Goal: Transaction & Acquisition: Purchase product/service

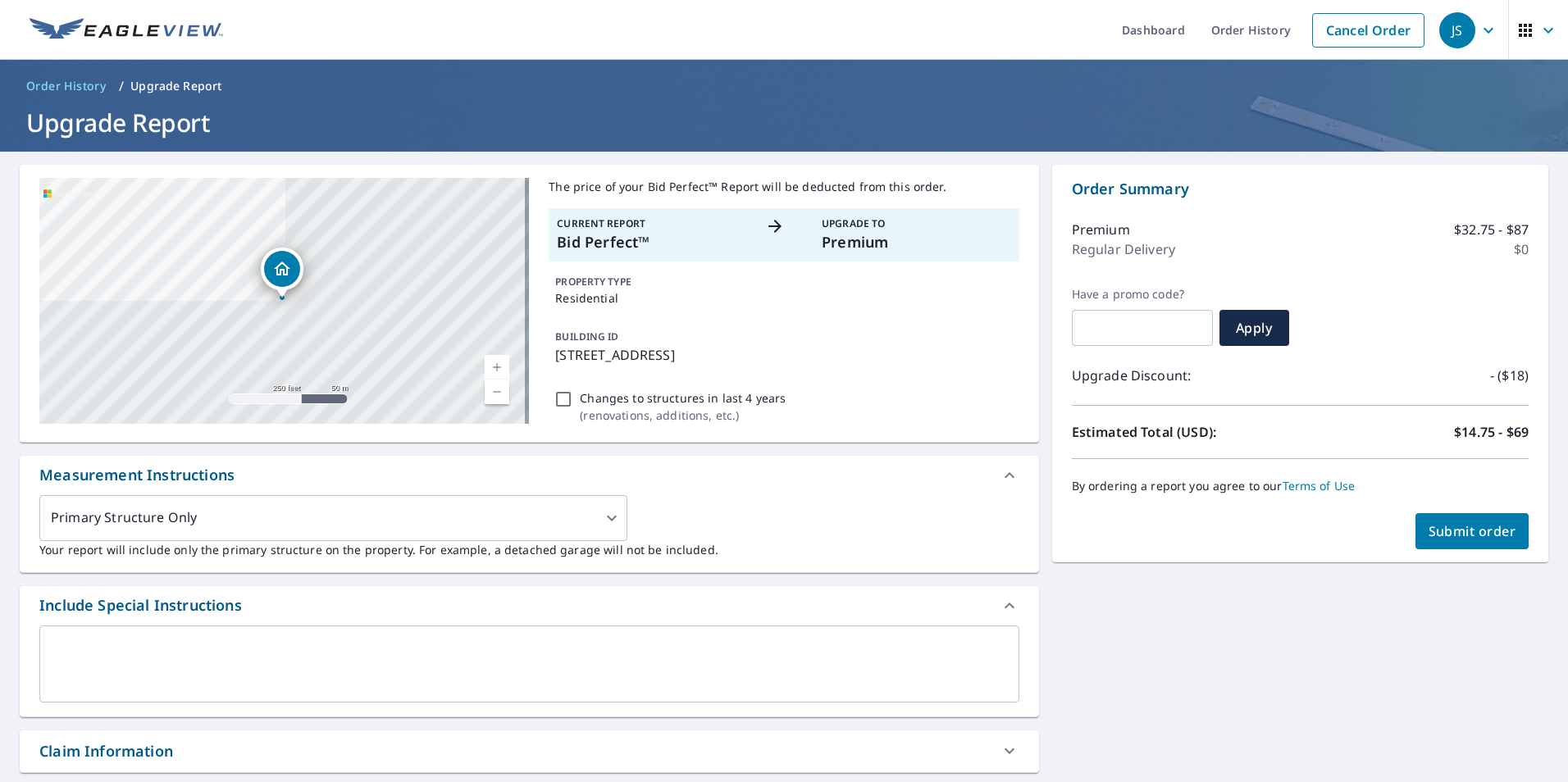
click at [1456, 531] on span "Submit order" at bounding box center [1472, 531] width 88 height 18
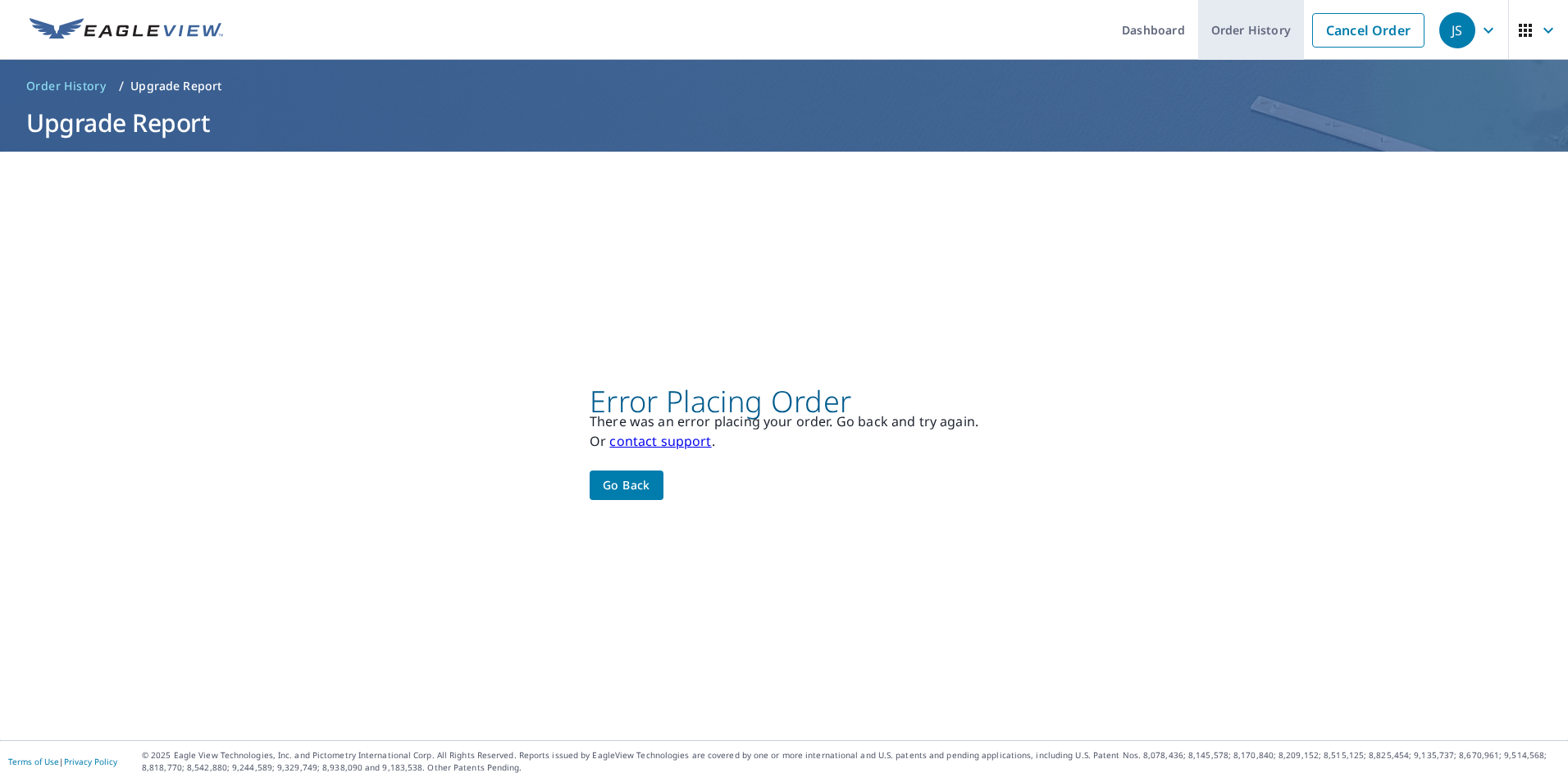
click at [1246, 30] on link "Order History" at bounding box center [1251, 29] width 106 height 60
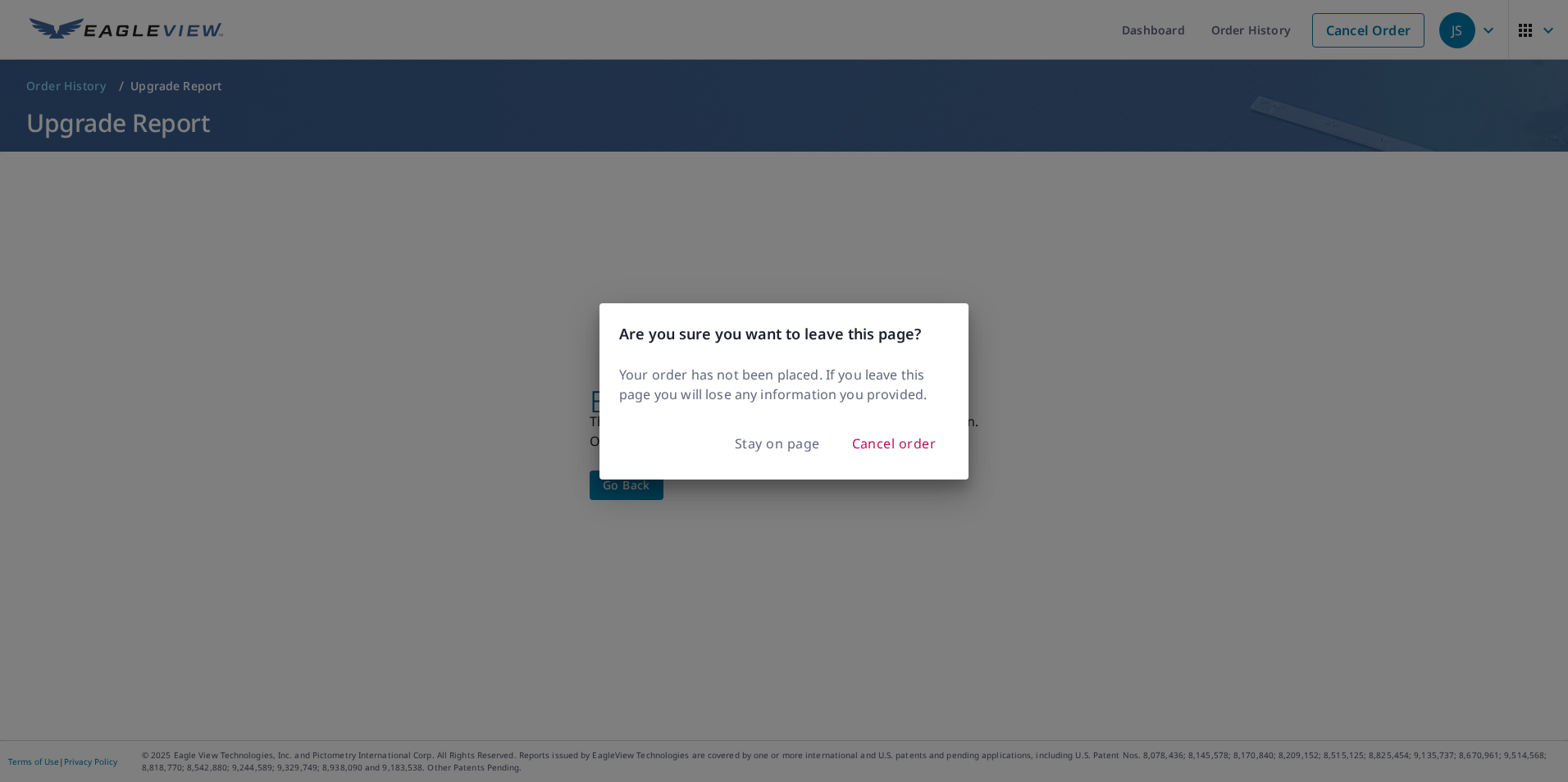
click at [1340, 529] on div "Are you sure you want to leave this page? Your order has not been placed. If yo…" at bounding box center [784, 391] width 1568 height 782
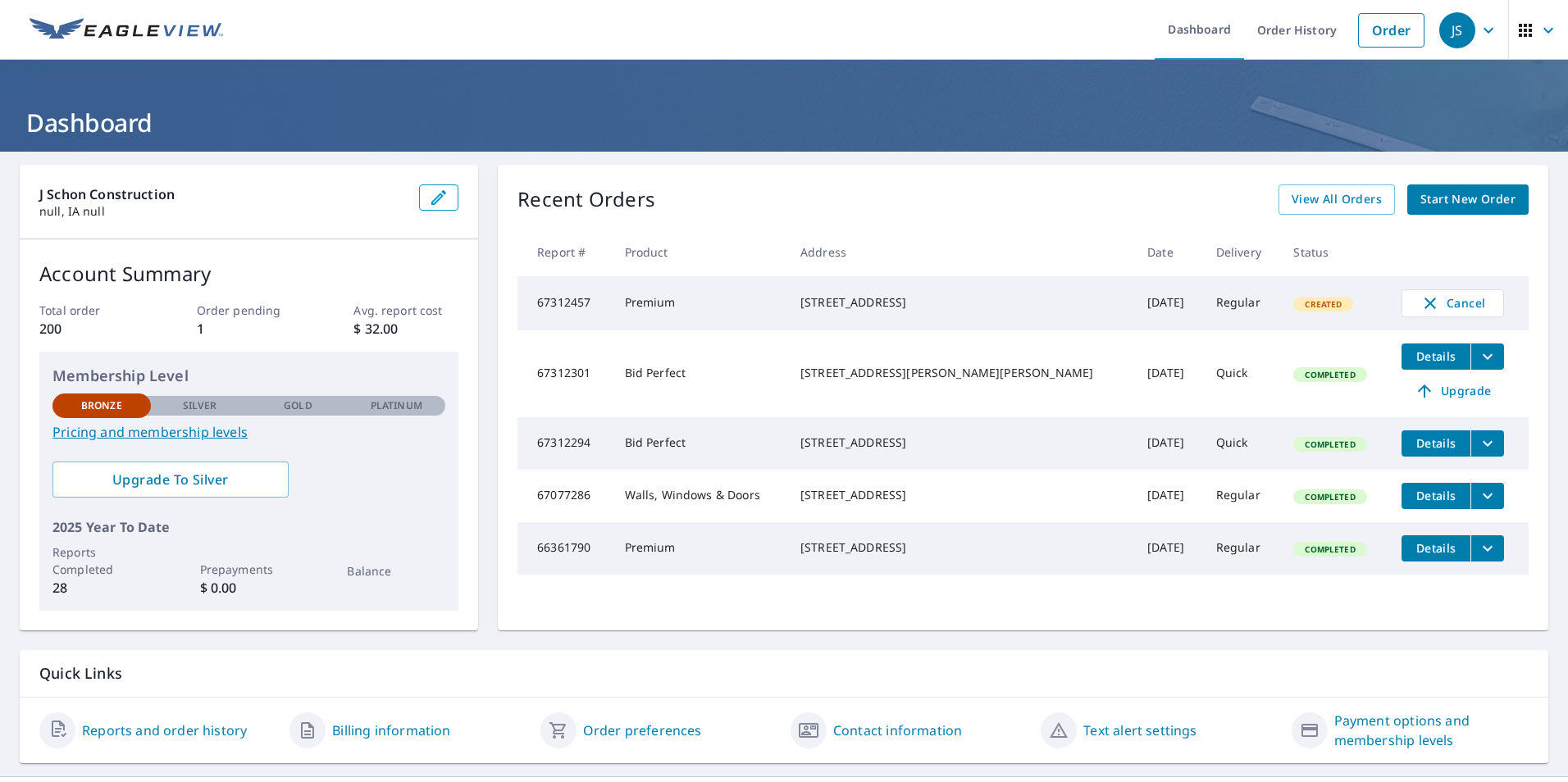
click at [1478, 360] on icon "filesDropdownBtn-67312301" at bounding box center [1487, 356] width 20 height 20
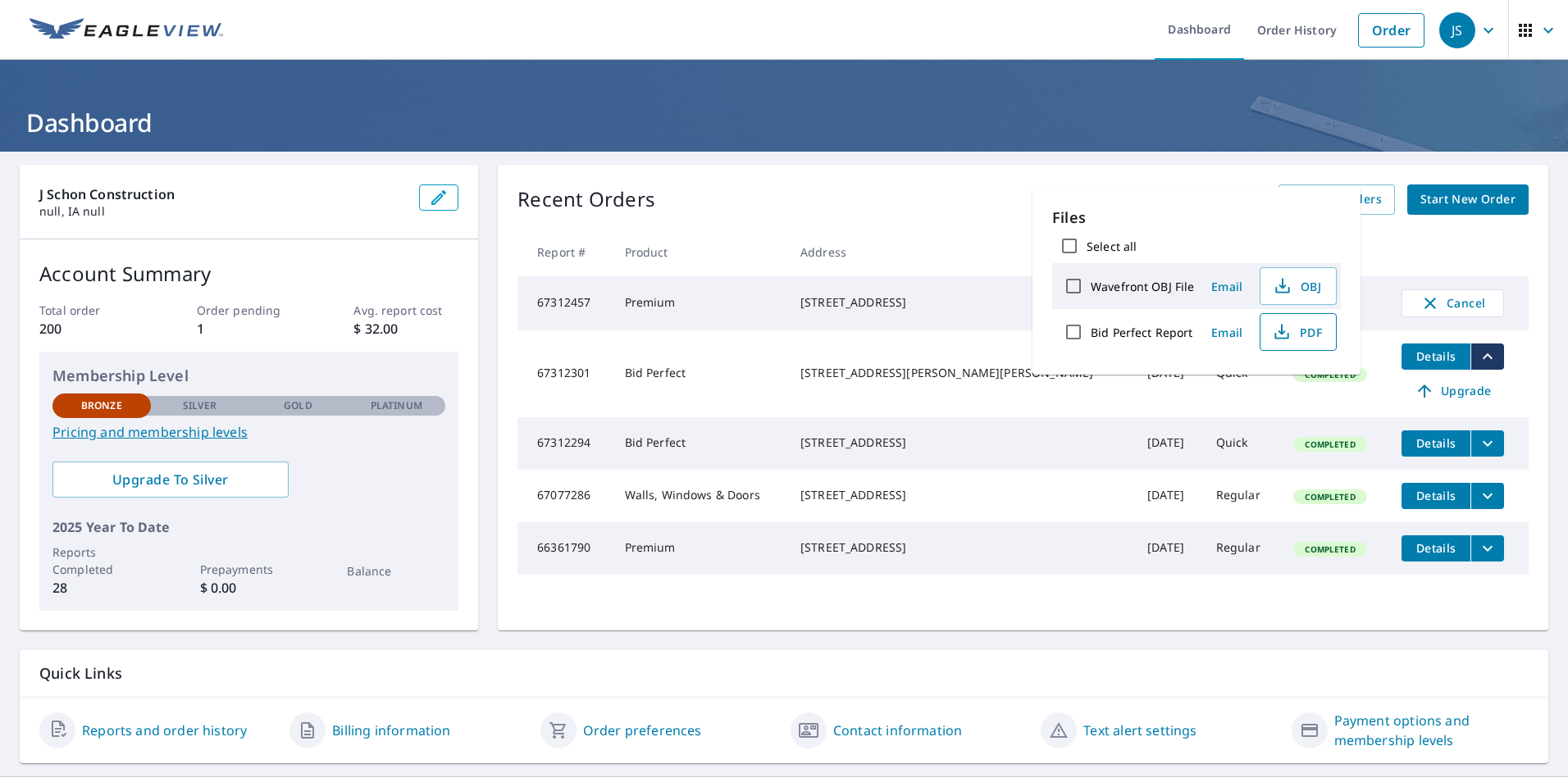
click at [1301, 326] on span "PDF" at bounding box center [1296, 332] width 53 height 20
